Goal: Complete application form: Complete application form

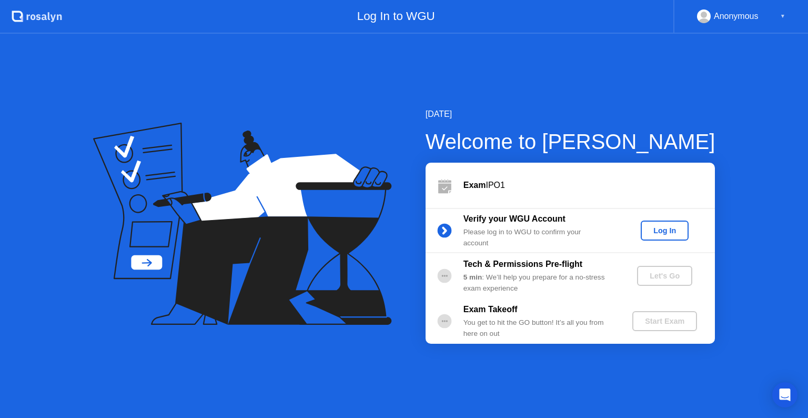
click at [676, 232] on div "Log In" at bounding box center [664, 230] width 39 height 8
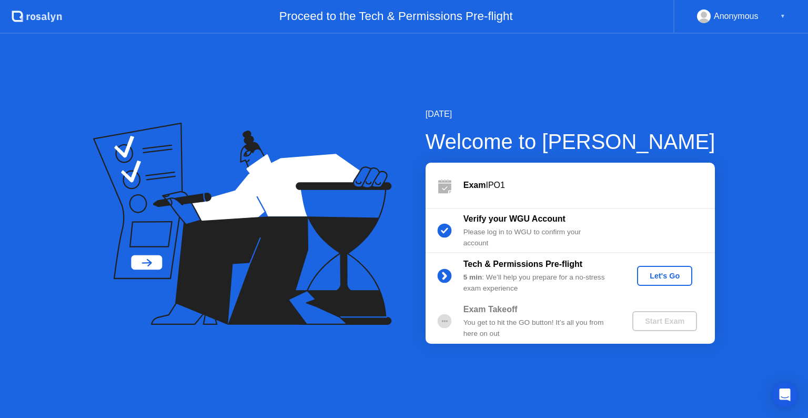
click at [664, 275] on div "Let's Go" at bounding box center [665, 276] width 47 height 8
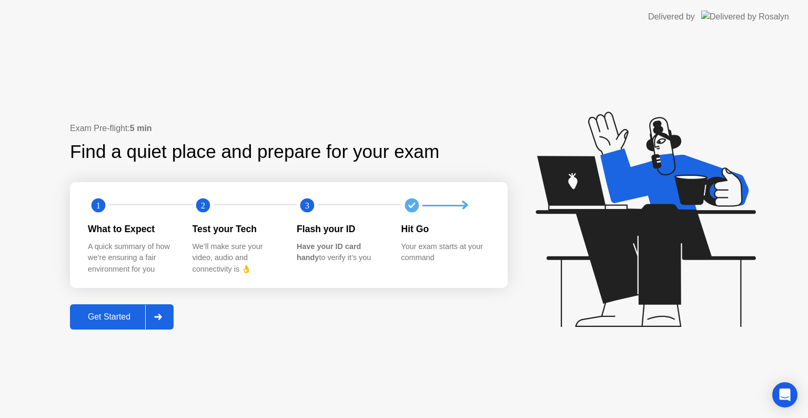
click at [119, 320] on div "Get Started" at bounding box center [109, 316] width 72 height 9
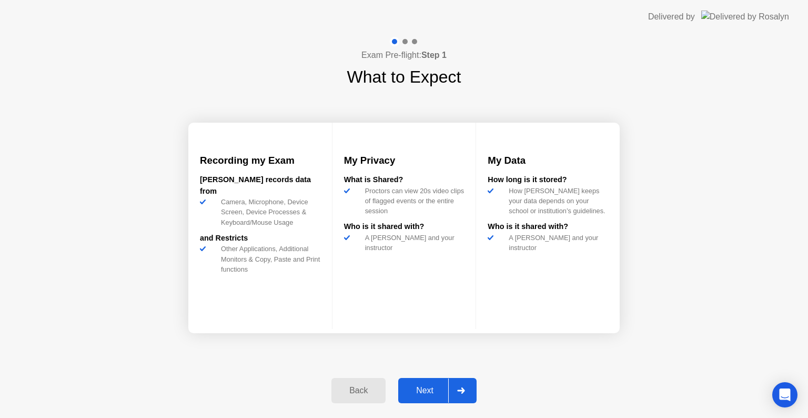
click at [425, 391] on div "Next" at bounding box center [425, 390] width 47 height 9
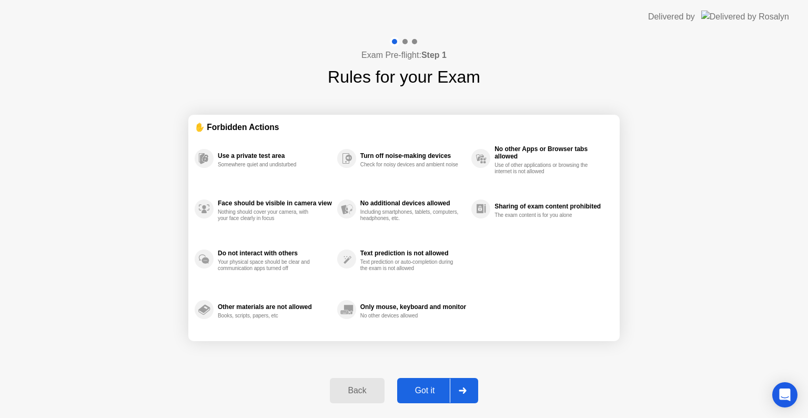
click at [425, 391] on div "Got it" at bounding box center [424, 390] width 49 height 9
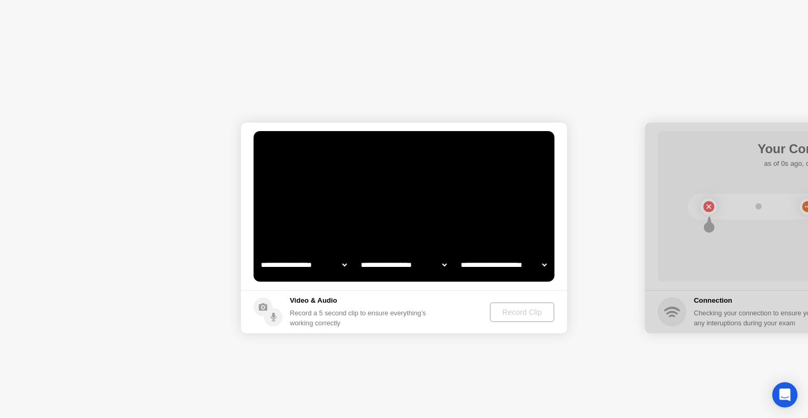
select select "**********"
select select "*******"
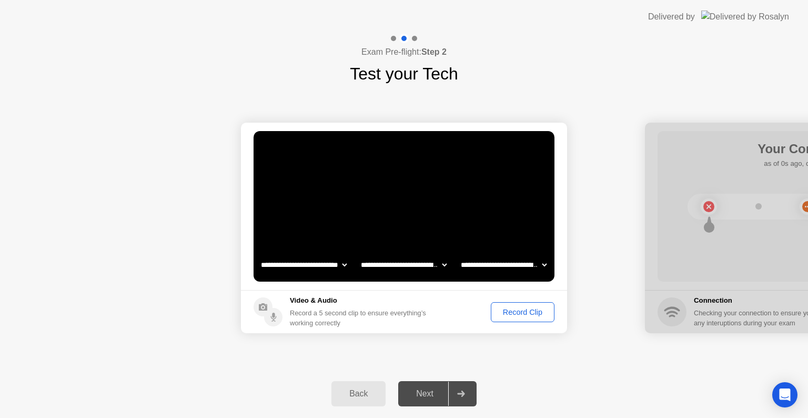
click at [532, 310] on div "Record Clip" at bounding box center [523, 312] width 56 height 8
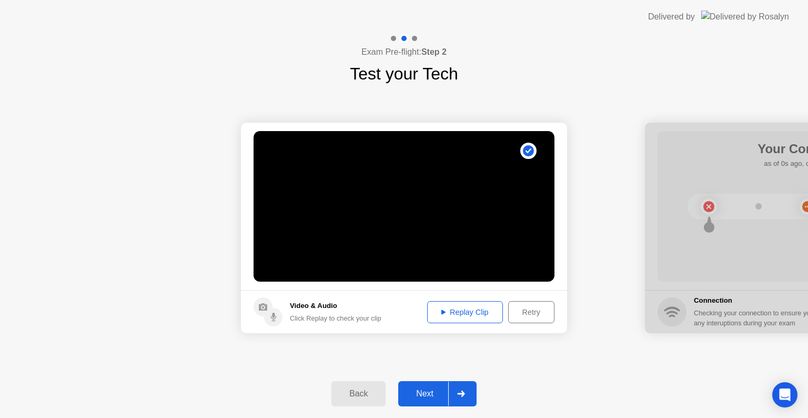
click at [468, 314] on div "Replay Clip" at bounding box center [465, 312] width 68 height 8
click at [465, 310] on div "Replay Clip" at bounding box center [465, 312] width 68 height 8
click at [421, 392] on div "Next" at bounding box center [425, 393] width 47 height 9
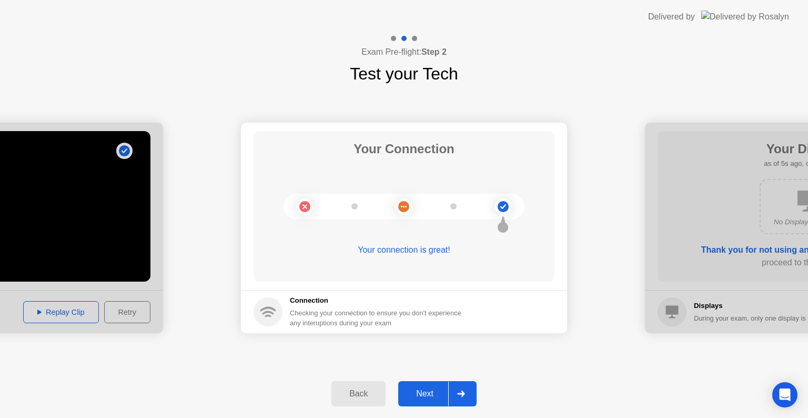
click at [435, 389] on div "Next" at bounding box center [425, 393] width 47 height 9
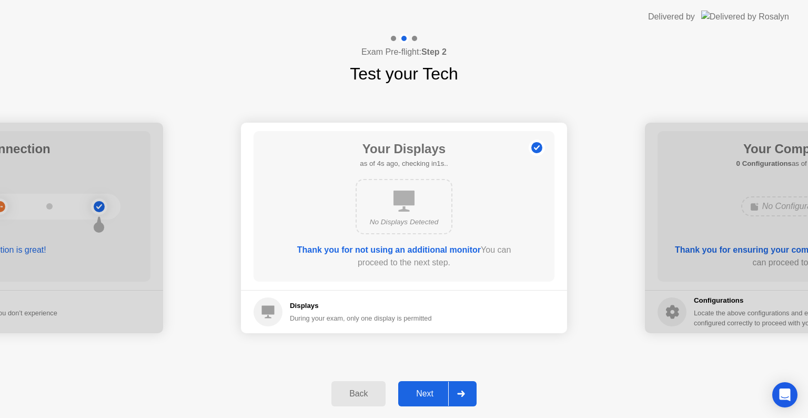
click at [435, 389] on div "Next" at bounding box center [425, 393] width 47 height 9
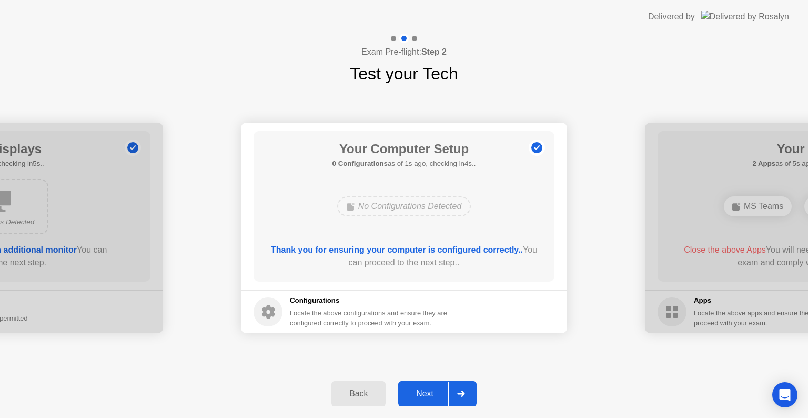
click at [435, 389] on div "Next" at bounding box center [425, 393] width 47 height 9
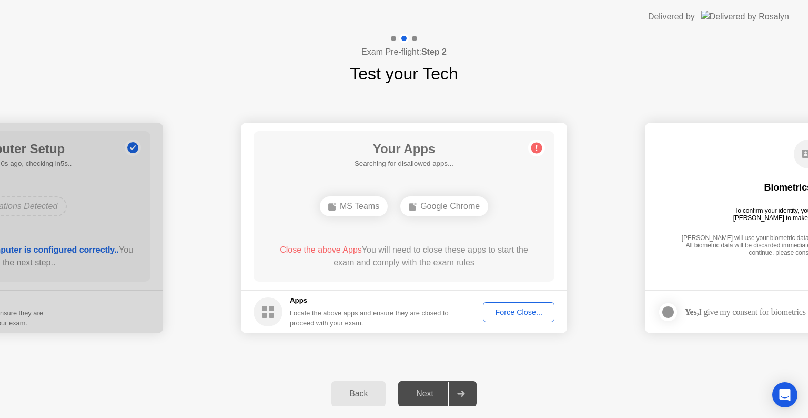
click at [509, 308] on div "Force Close..." at bounding box center [519, 312] width 64 height 8
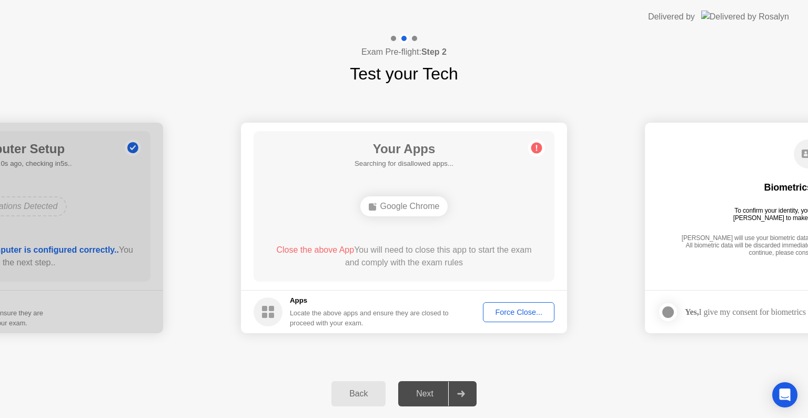
click at [515, 313] on div "Force Close..." at bounding box center [519, 312] width 64 height 8
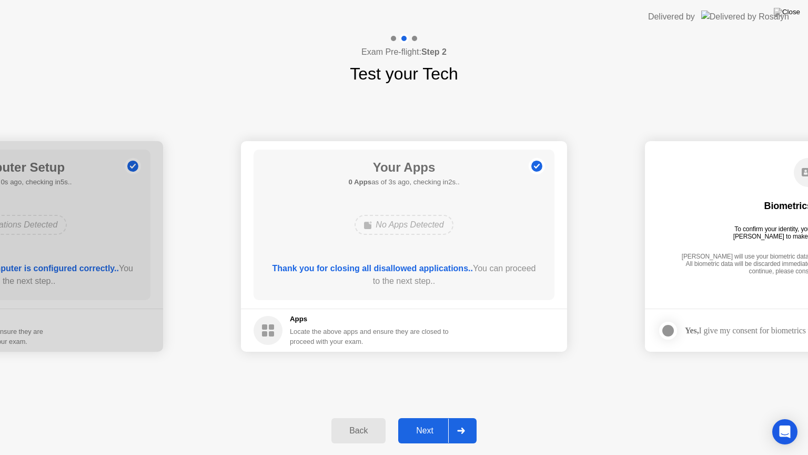
click at [420, 417] on div "Next" at bounding box center [425, 430] width 47 height 9
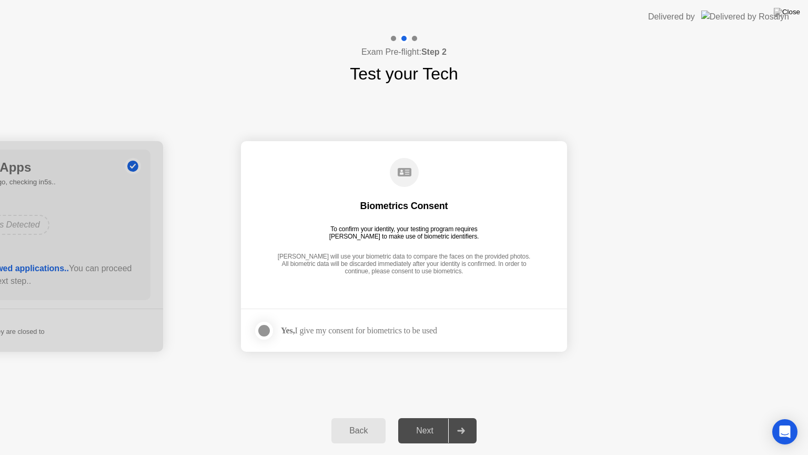
click at [263, 326] on div at bounding box center [264, 330] width 13 height 13
click at [421, 417] on div "Next" at bounding box center [425, 430] width 47 height 9
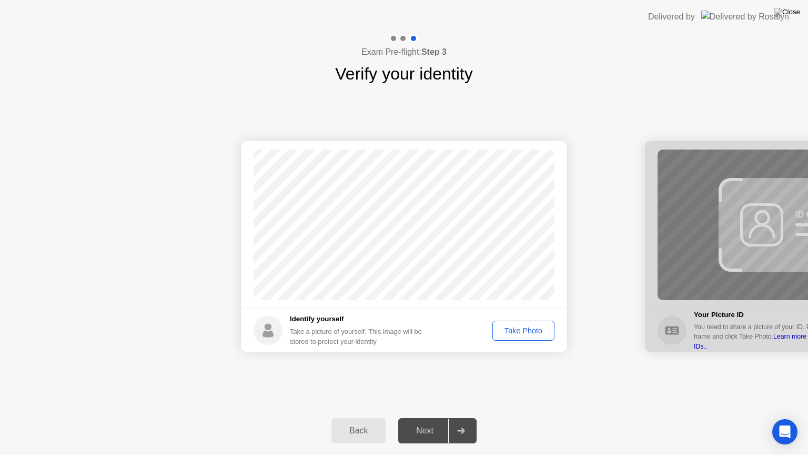
click at [505, 333] on div "Take Photo" at bounding box center [523, 330] width 55 height 8
click at [424, 417] on div "Next" at bounding box center [425, 430] width 47 height 9
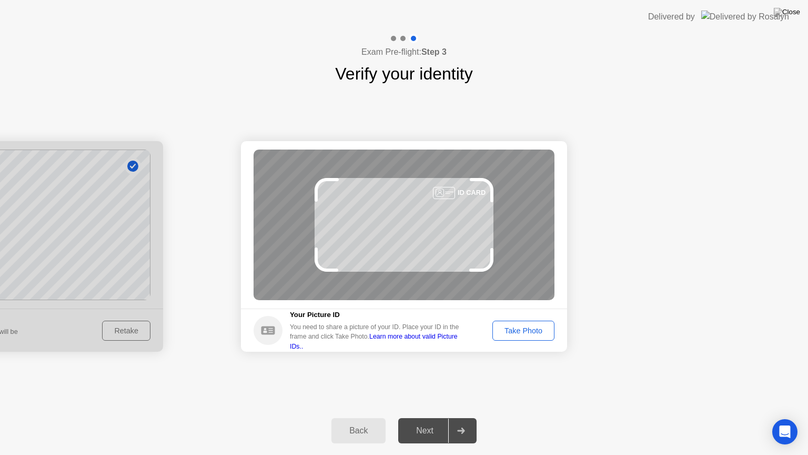
click at [516, 329] on div "Take Photo" at bounding box center [523, 330] width 55 height 8
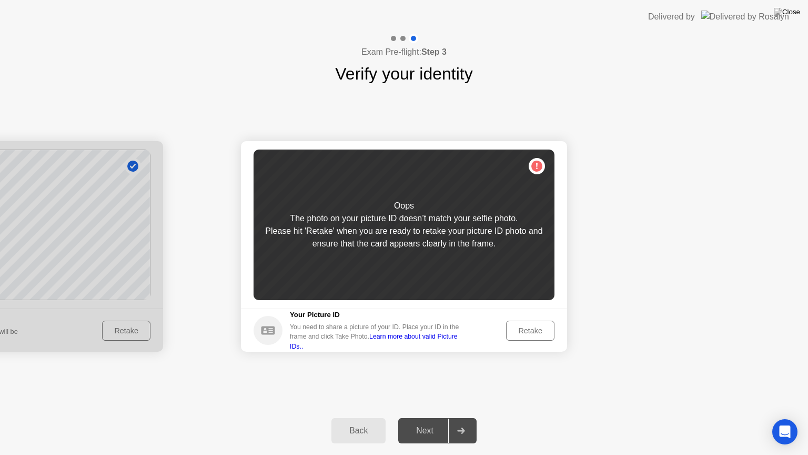
click at [521, 334] on div "Retake" at bounding box center [530, 330] width 41 height 8
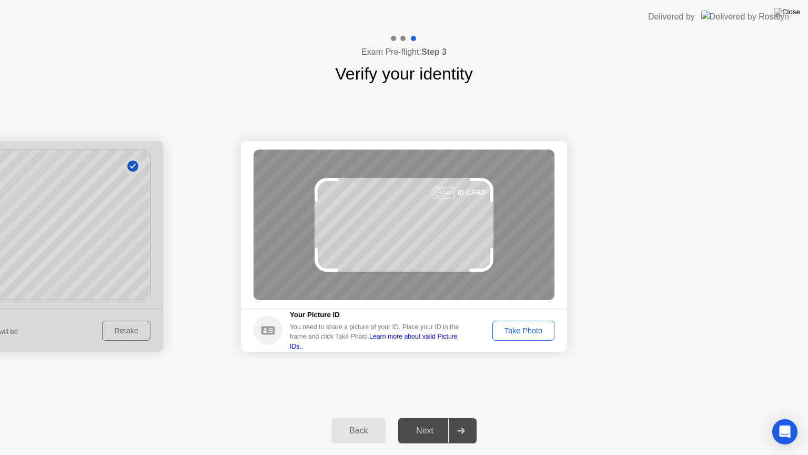
click at [521, 334] on div "Take Photo" at bounding box center [523, 330] width 55 height 8
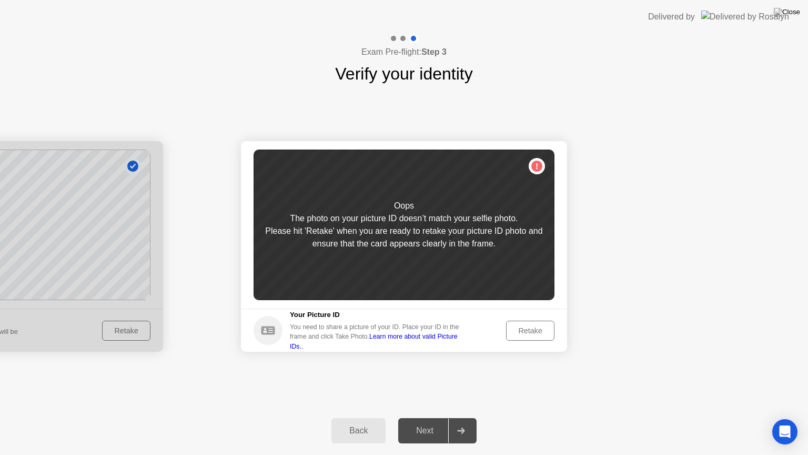
click at [535, 166] on div "Oops The photo on your picture ID doesn’t match your selfie photo. Please hit '…" at bounding box center [404, 224] width 301 height 151
click at [524, 332] on div "Retake" at bounding box center [530, 330] width 41 height 8
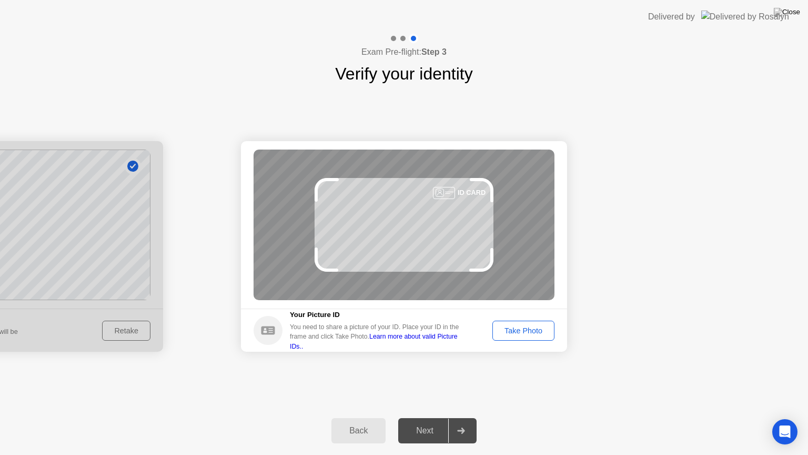
click at [524, 332] on div "Take Photo" at bounding box center [523, 330] width 55 height 8
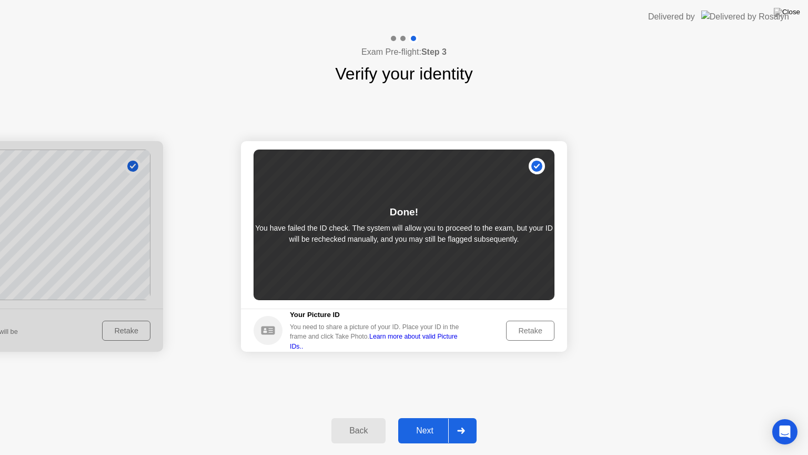
click at [434, 417] on div "Next" at bounding box center [425, 430] width 47 height 9
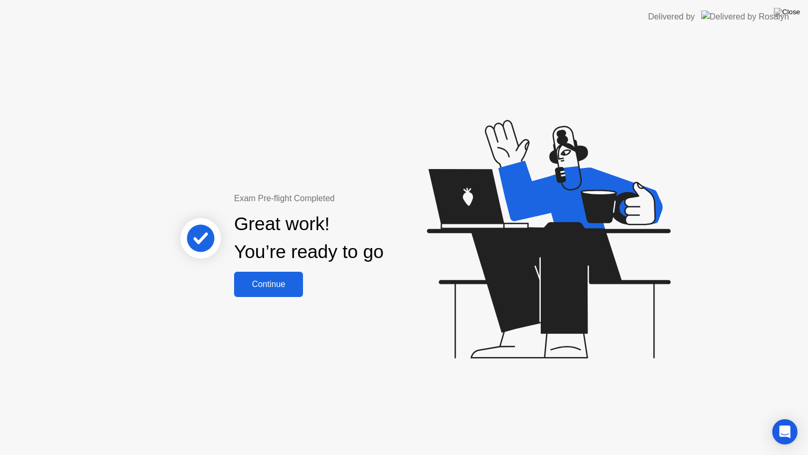
click at [278, 283] on div "Continue" at bounding box center [268, 283] width 63 height 9
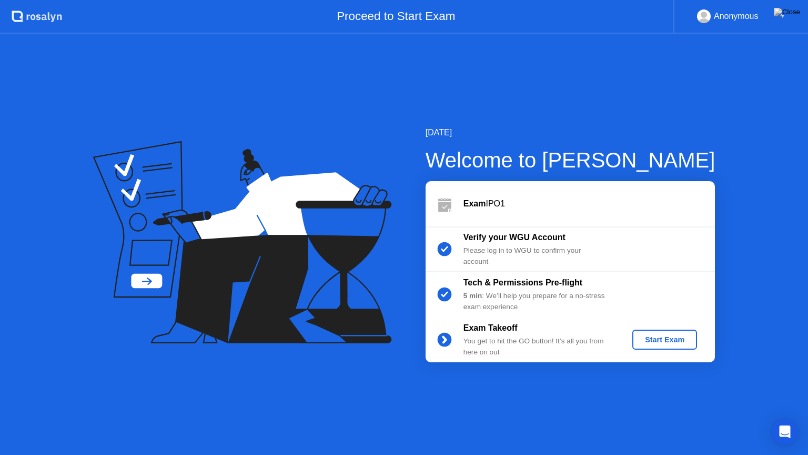
click at [669, 336] on div "Start Exam" at bounding box center [665, 339] width 56 height 8
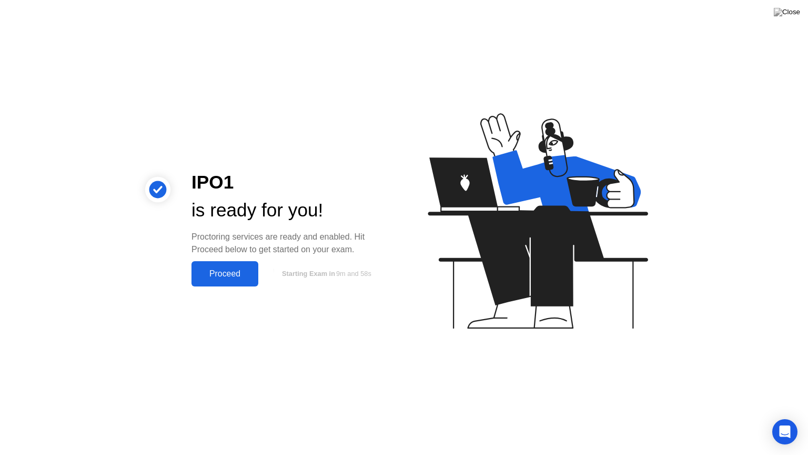
click at [234, 276] on div "Proceed" at bounding box center [225, 273] width 61 height 9
